Goal: Information Seeking & Learning: Find specific fact

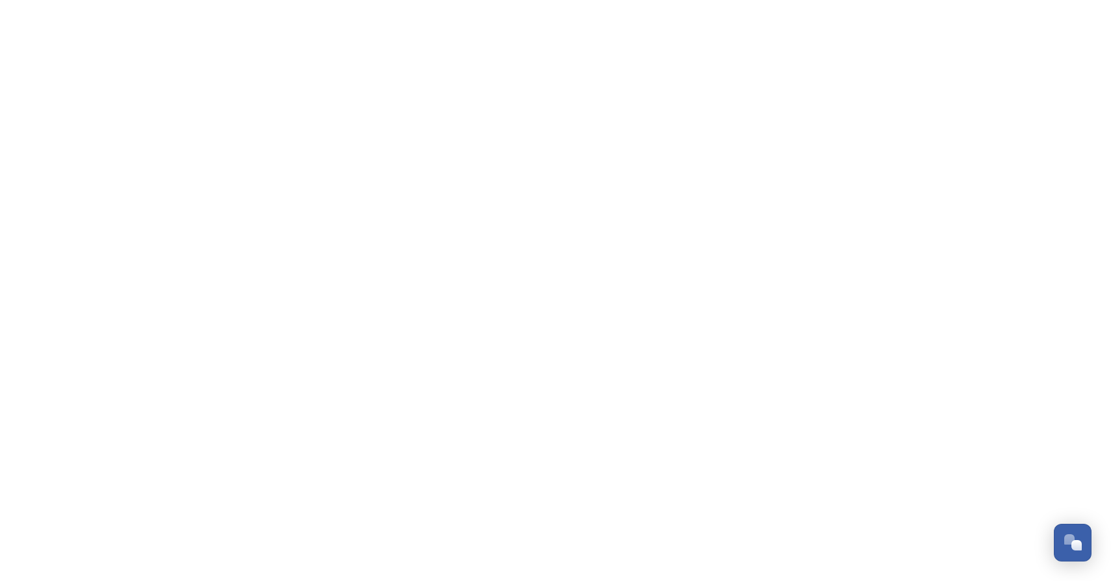
scroll to position [596, 0]
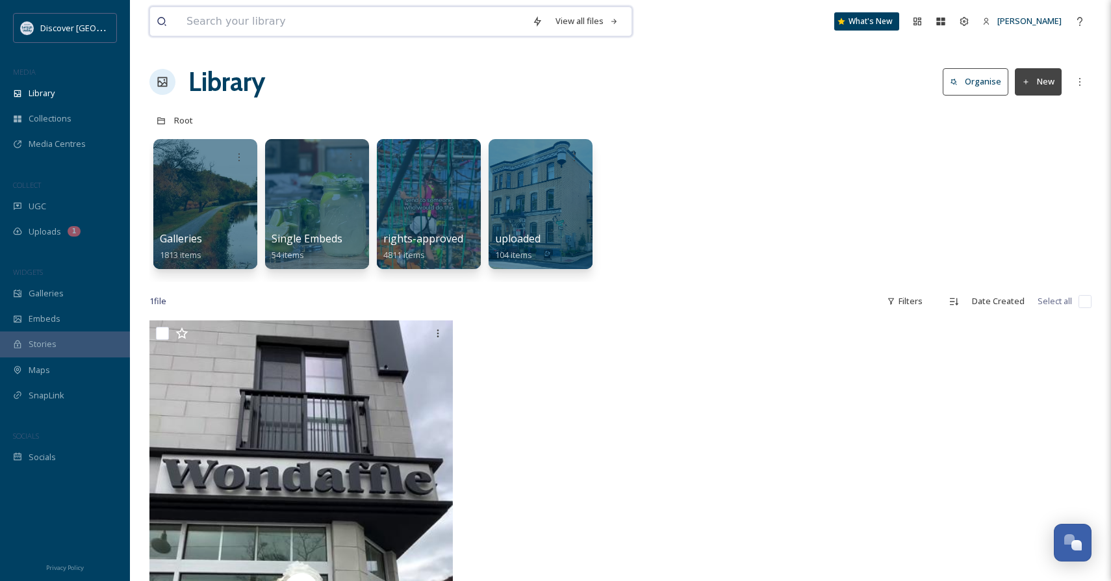
click at [435, 8] on input at bounding box center [353, 21] width 346 height 29
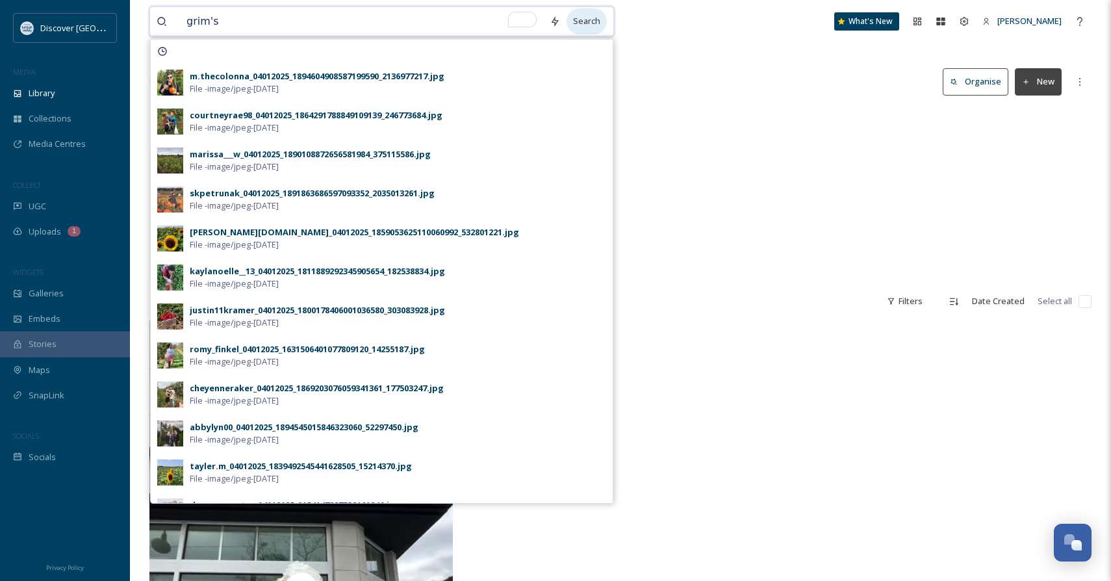
type input "grim's"
click at [590, 12] on div "Search" at bounding box center [586, 20] width 40 height 25
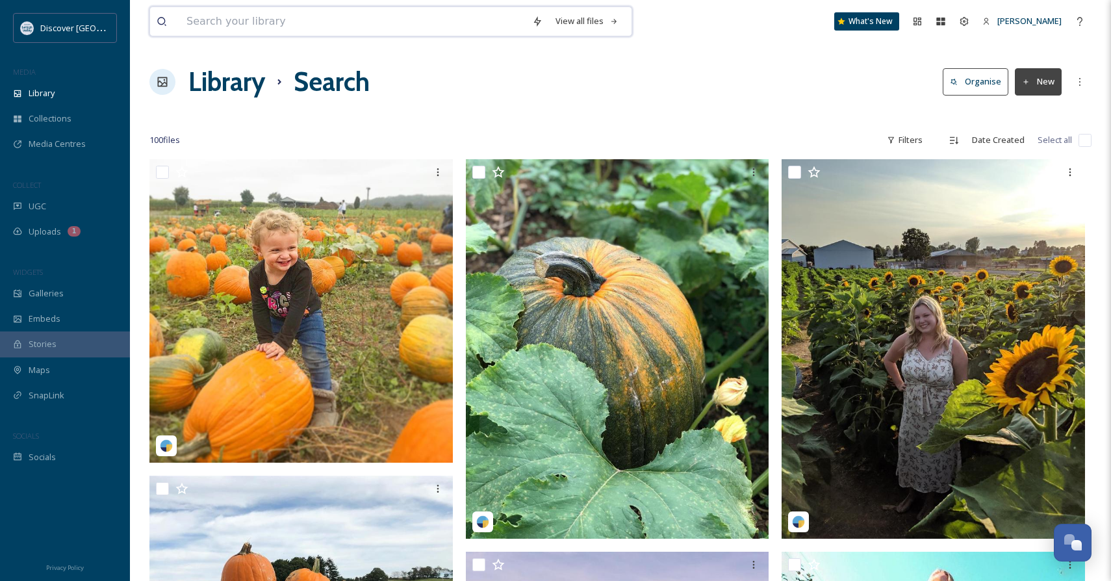
click at [459, 15] on input at bounding box center [353, 21] width 346 height 29
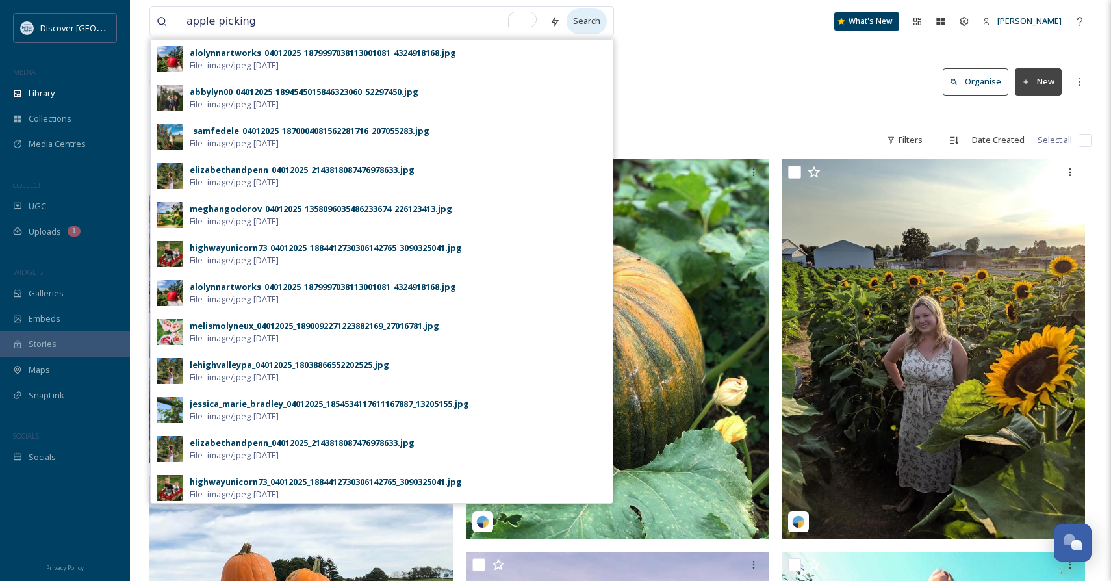
click at [572, 18] on div "Search" at bounding box center [586, 20] width 40 height 25
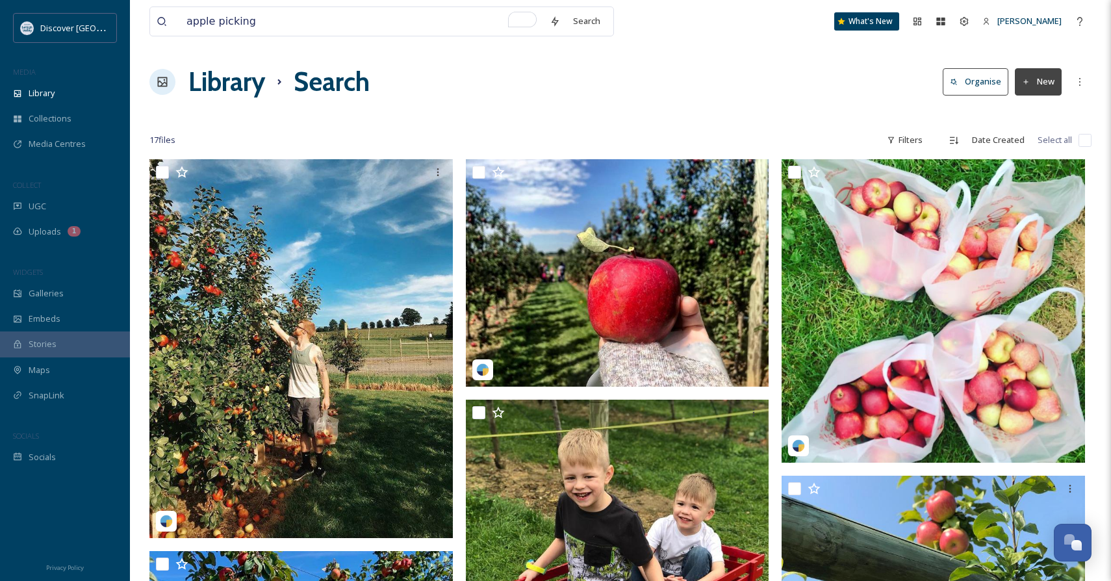
click at [664, 109] on div at bounding box center [620, 114] width 942 height 13
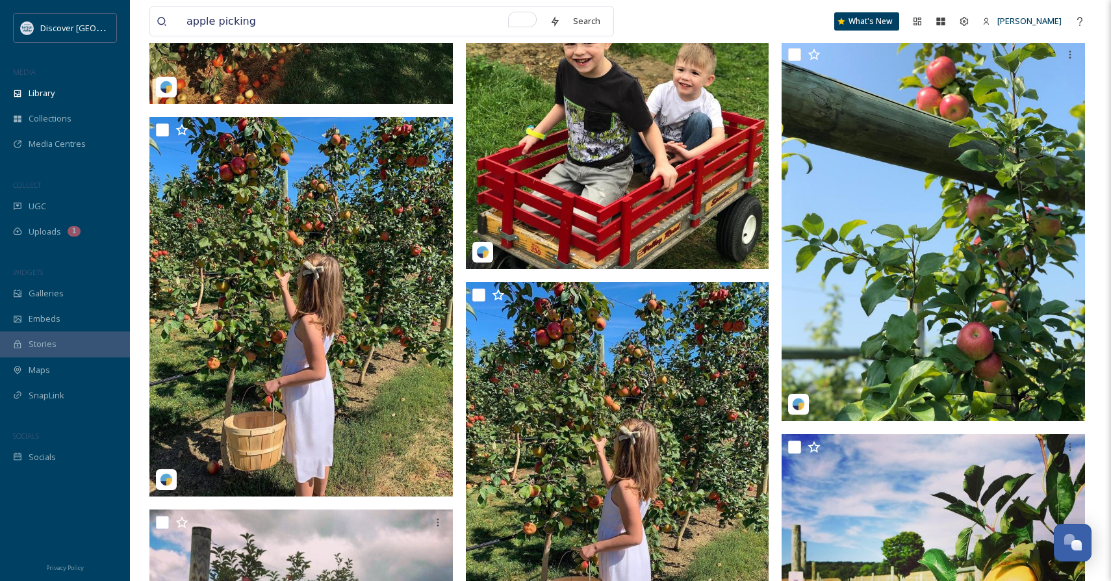
scroll to position [435, 0]
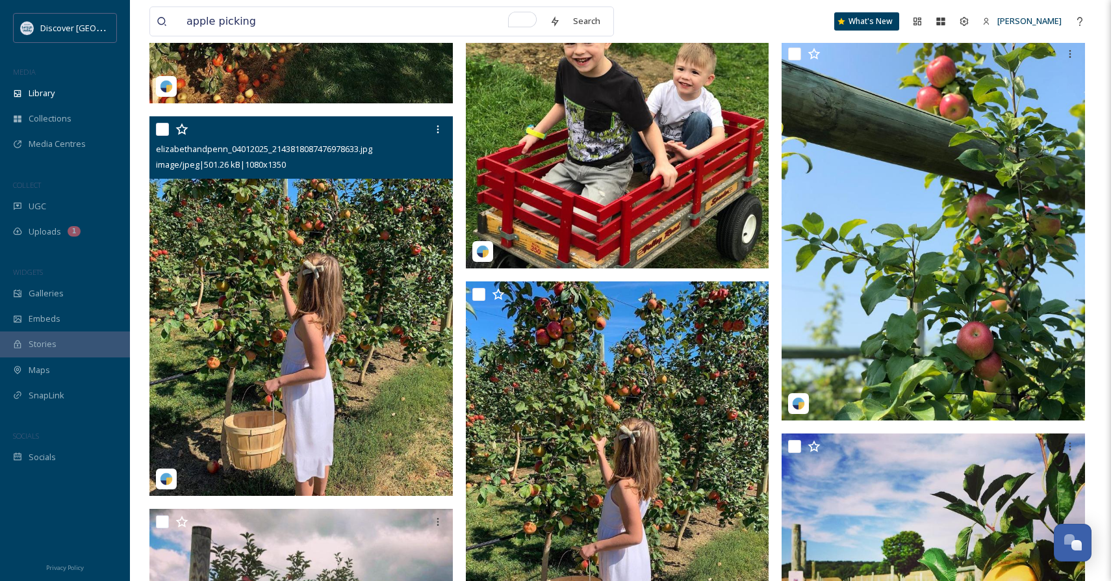
click at [307, 398] on img at bounding box center [300, 305] width 303 height 379
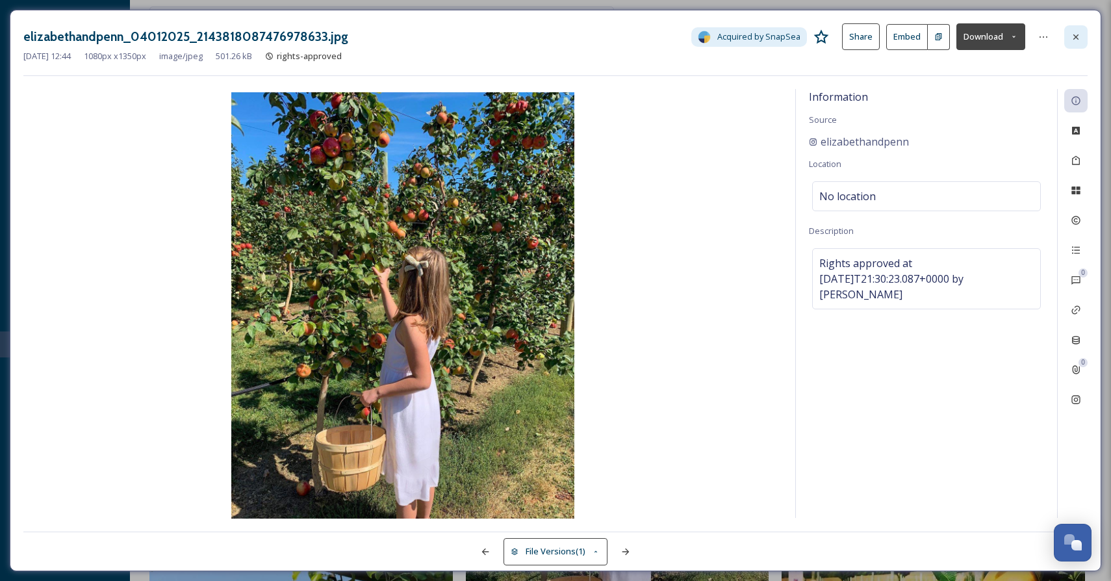
click at [1077, 40] on icon at bounding box center [1075, 37] width 10 height 10
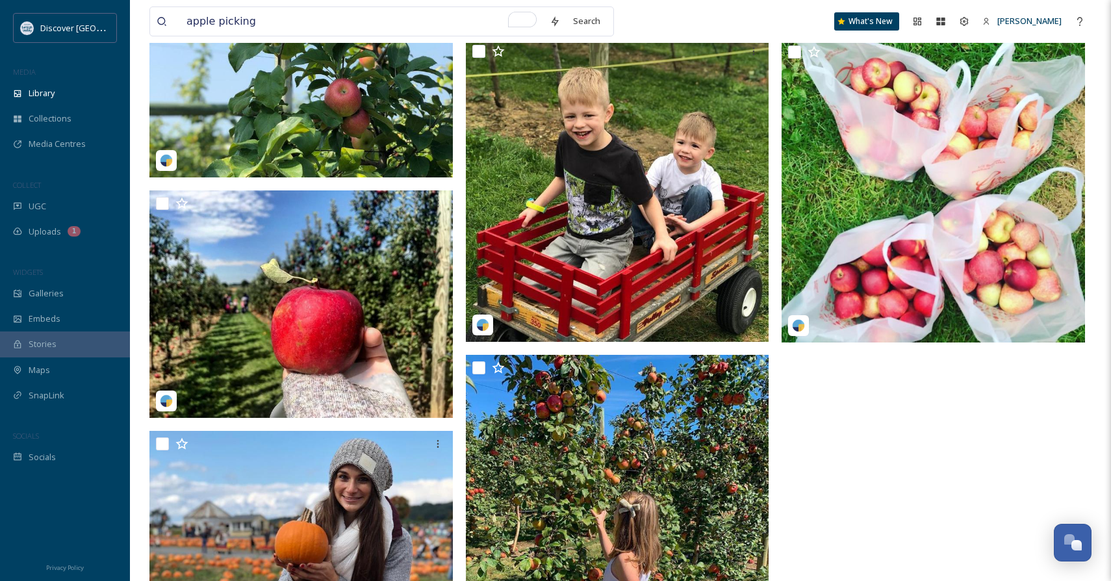
scroll to position [1469, 0]
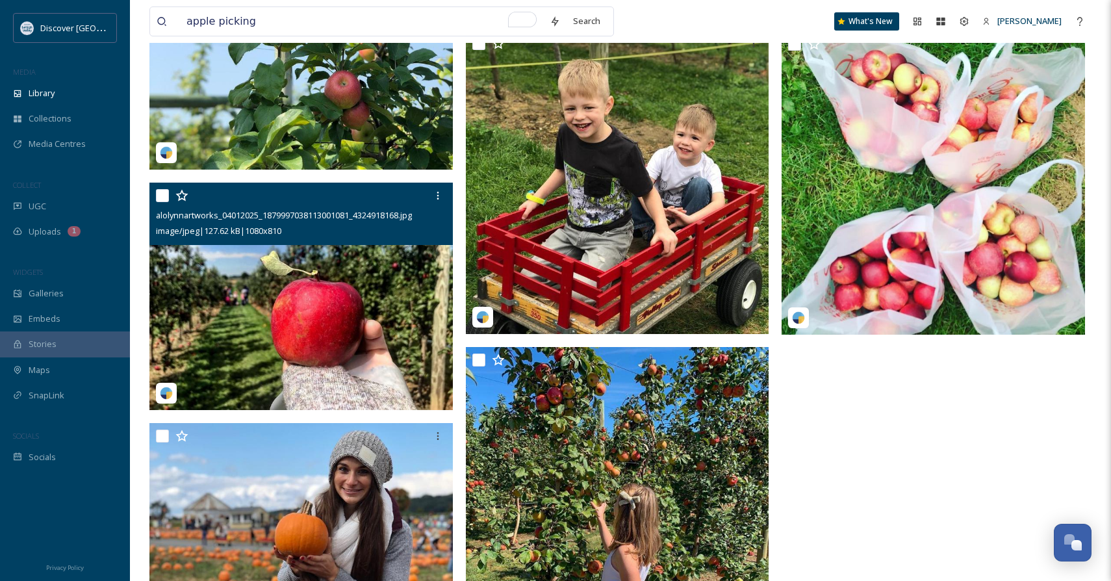
click at [404, 384] on img at bounding box center [300, 296] width 303 height 227
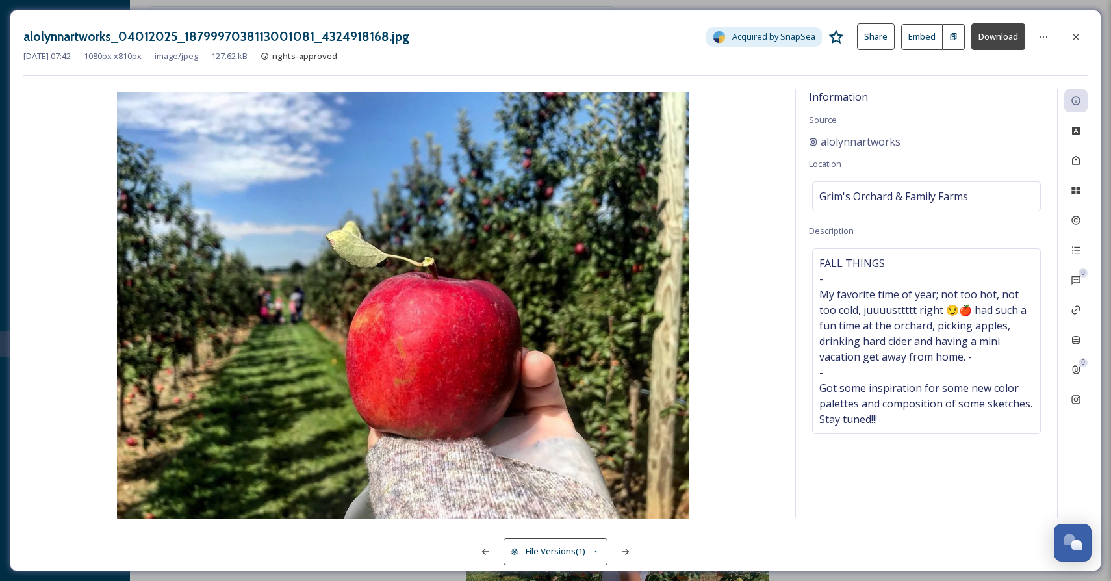
click at [1020, 38] on button "Download" at bounding box center [998, 36] width 54 height 27
click at [737, 410] on img at bounding box center [402, 306] width 759 height 429
drag, startPoint x: 922, startPoint y: 143, endPoint x: 807, endPoint y: 143, distance: 114.3
click at [807, 143] on div "Information Source alolynnartworks Location Grim's Orchard & Family Farms Descr…" at bounding box center [926, 303] width 261 height 429
copy span "alolynnartworks"
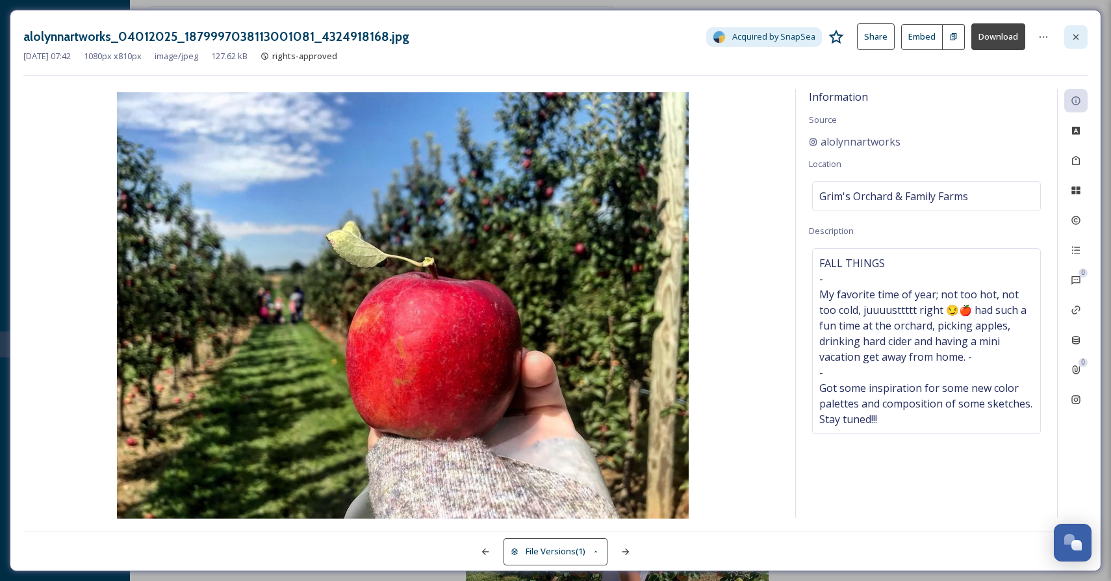
click at [1079, 34] on icon at bounding box center [1075, 37] width 10 height 10
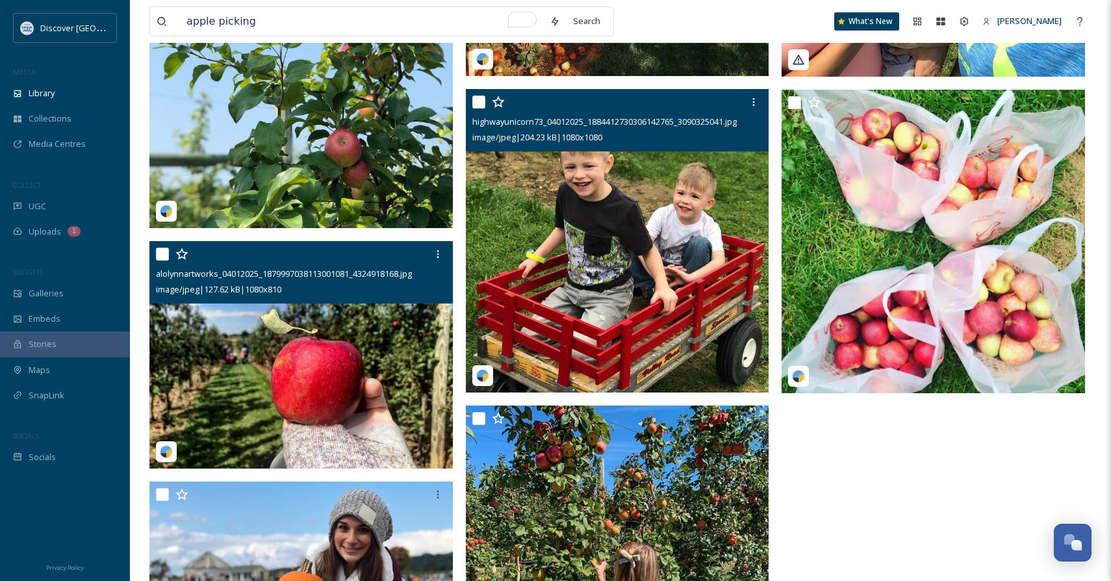
scroll to position [1289, 0]
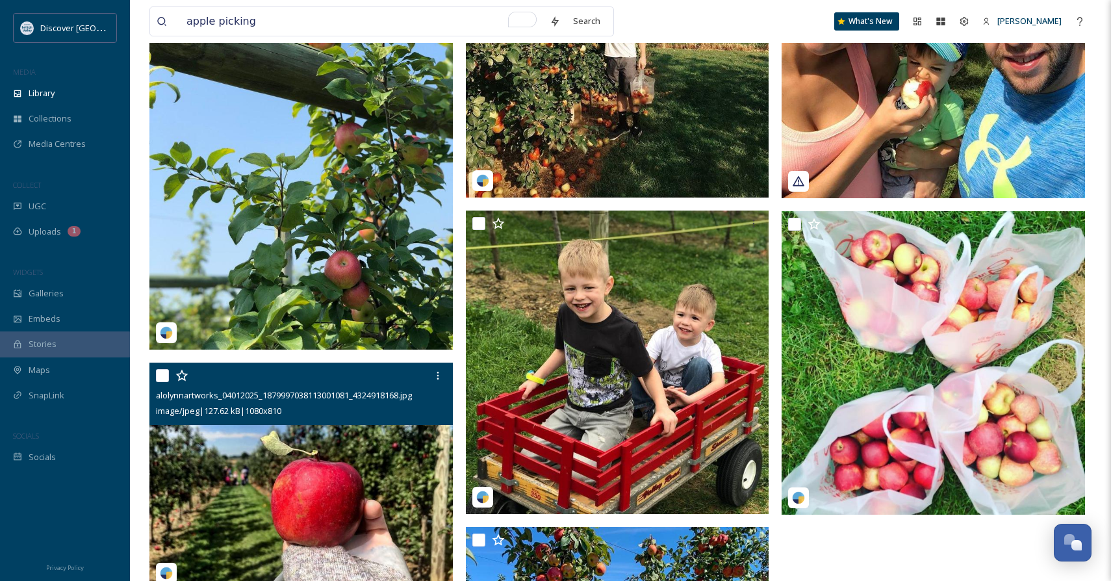
click at [451, 6] on div "apple picking Search" at bounding box center [381, 21] width 464 height 30
click at [446, 14] on input "apple picking" at bounding box center [361, 21] width 363 height 29
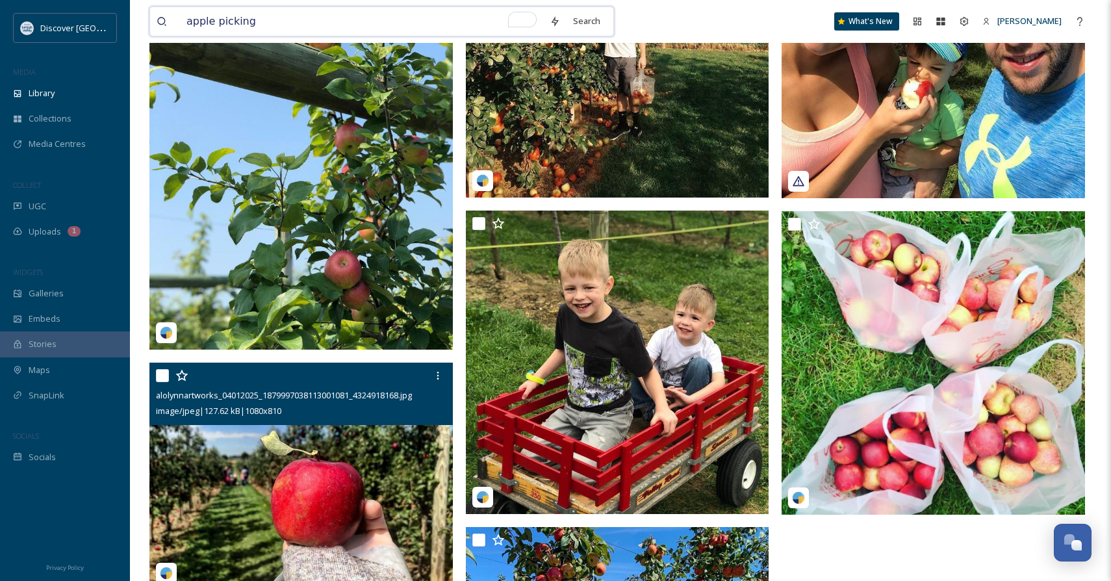
click at [446, 14] on input "apple picking" at bounding box center [361, 21] width 363 height 29
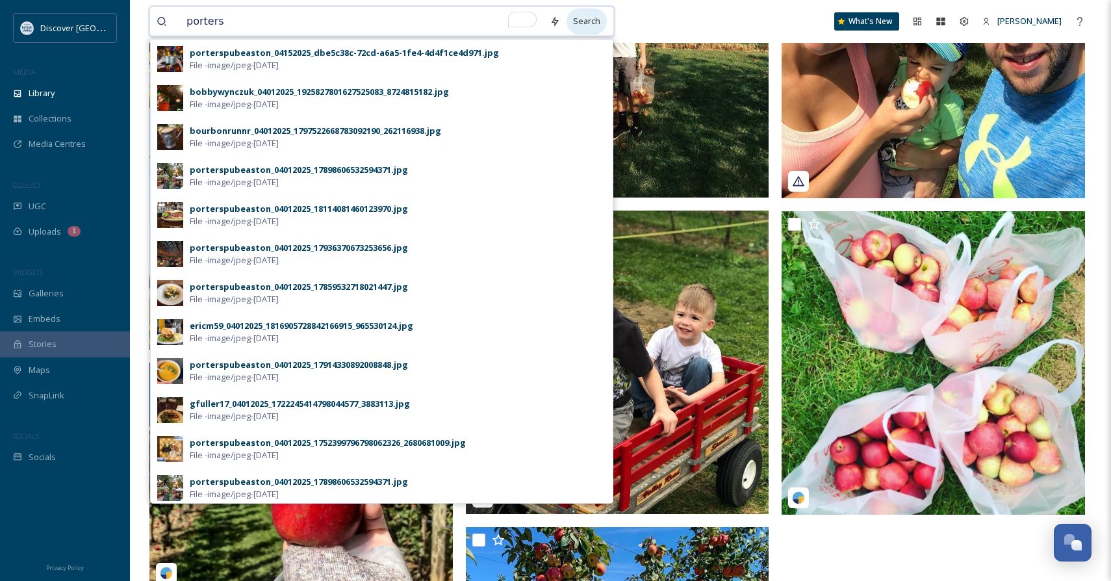
type input "porters"
click at [581, 22] on div "Search" at bounding box center [586, 20] width 40 height 25
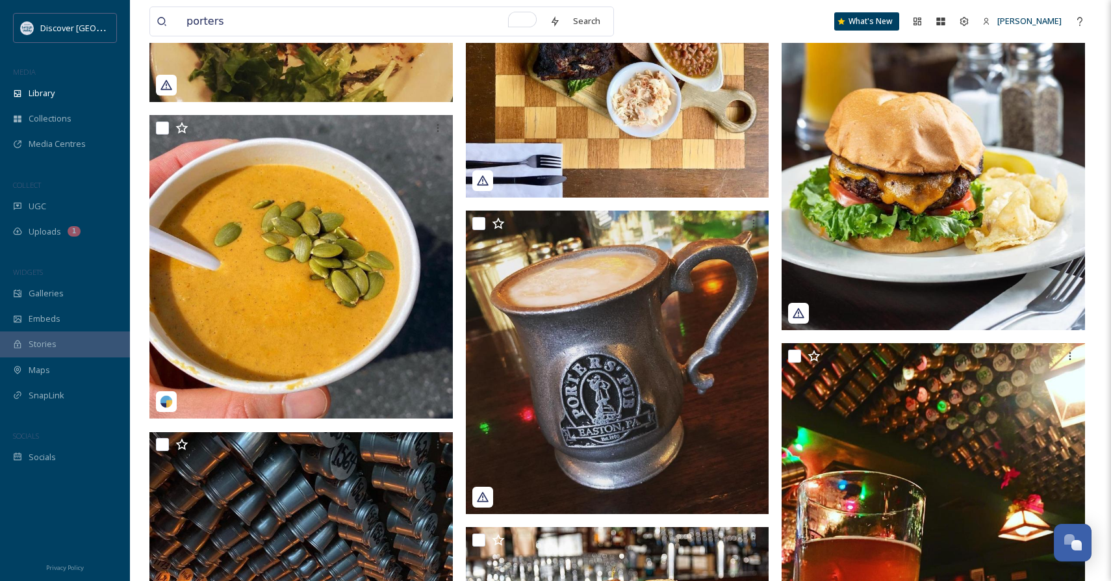
scroll to position [943, 0]
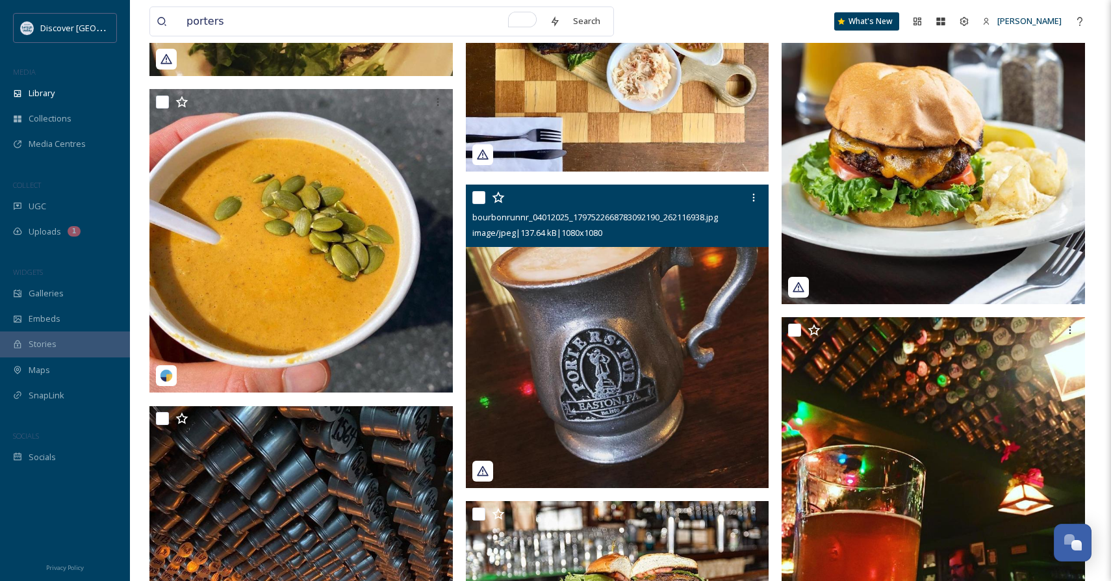
click at [653, 365] on img at bounding box center [617, 335] width 303 height 303
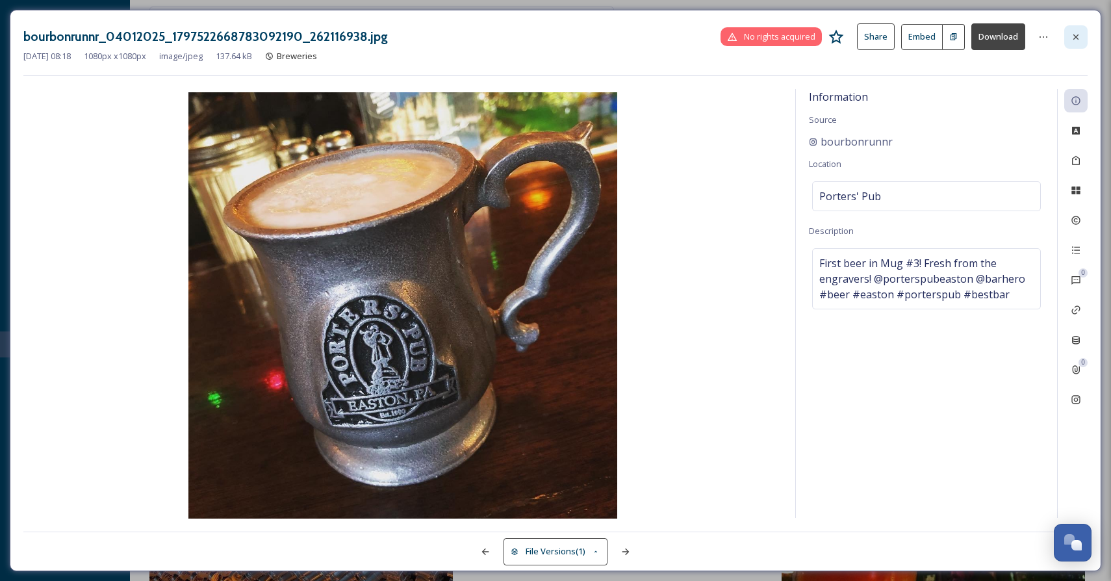
click at [1066, 42] on div at bounding box center [1075, 36] width 23 height 23
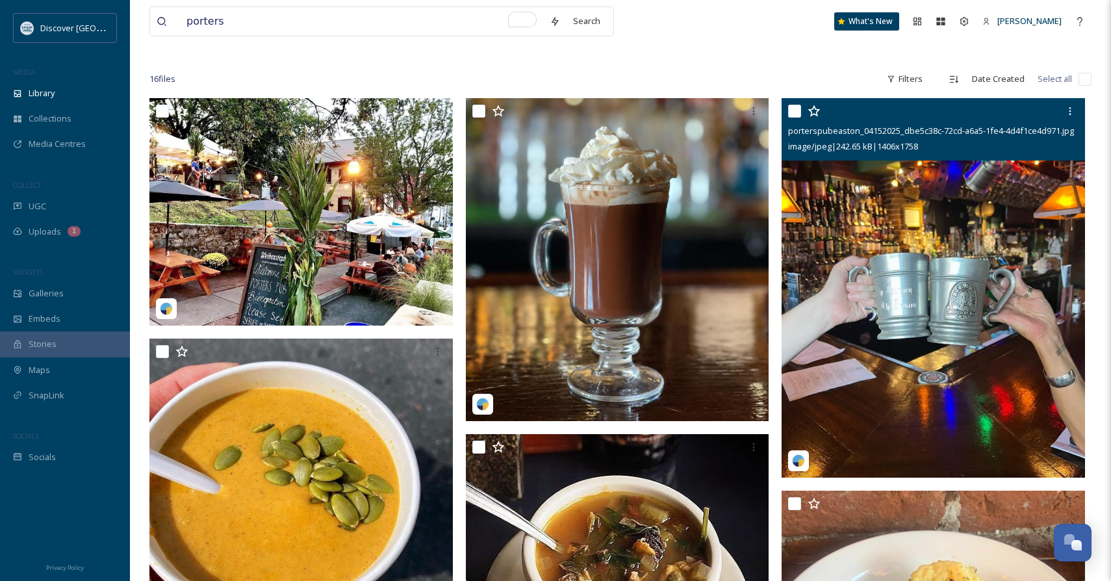
scroll to position [60, 0]
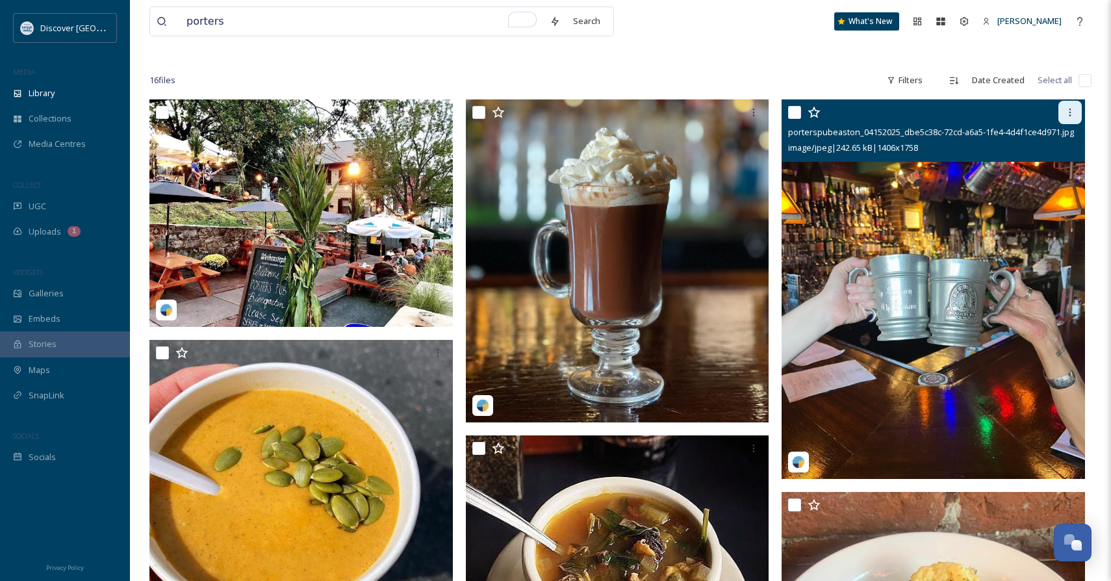
click at [1067, 110] on icon at bounding box center [1070, 112] width 10 height 10
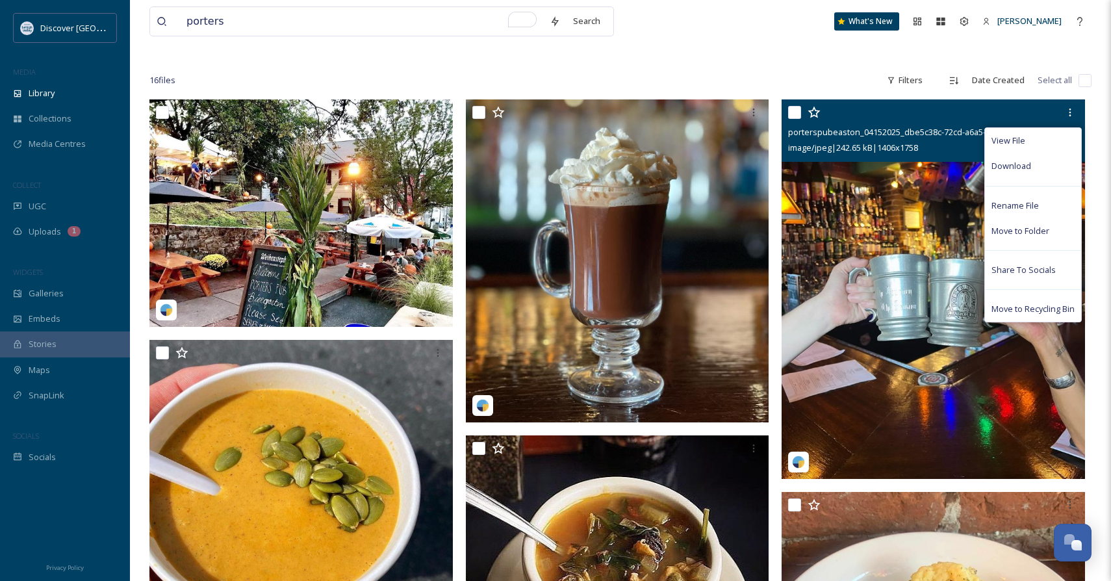
click at [907, 223] on img at bounding box center [932, 288] width 303 height 379
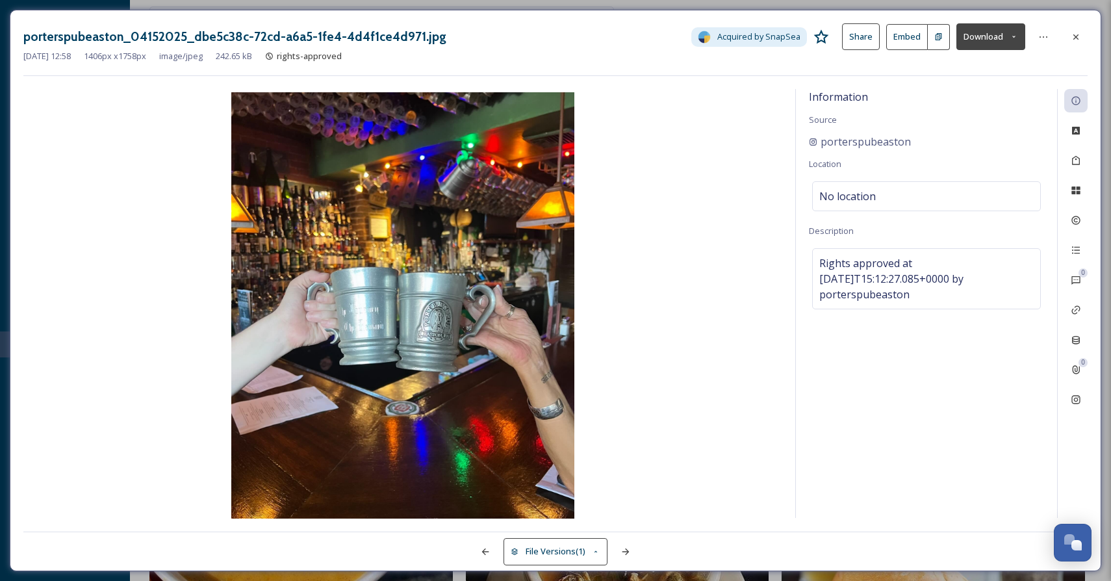
click at [942, 44] on button at bounding box center [938, 37] width 22 height 26
